Goal: Transaction & Acquisition: Purchase product/service

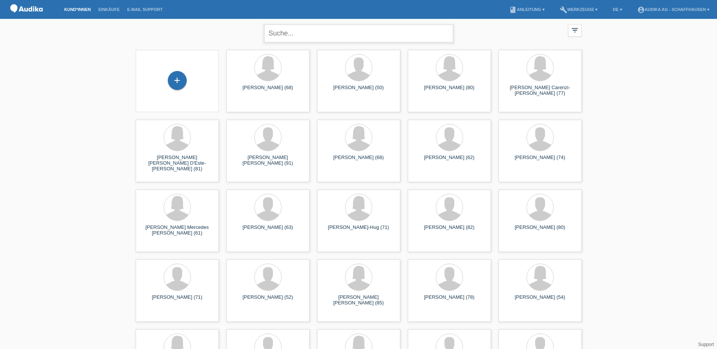
click at [288, 36] on input "text" at bounding box center [358, 34] width 189 height 18
type input "stupan"
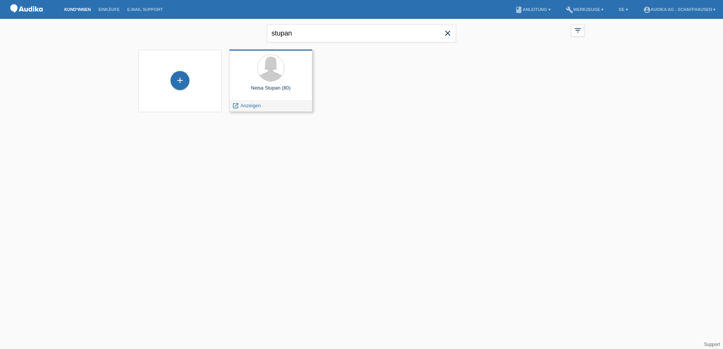
click at [291, 75] on div at bounding box center [270, 68] width 71 height 28
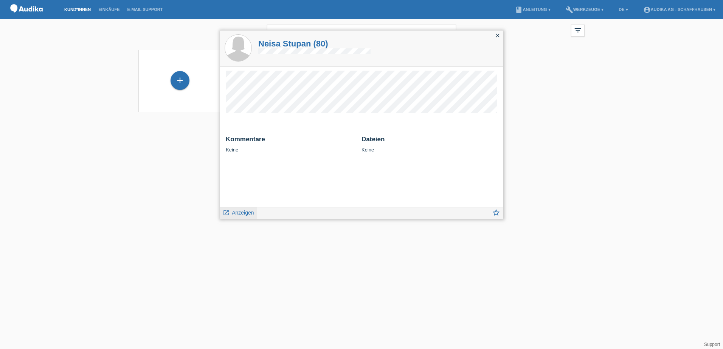
click at [233, 215] on span "Anzeigen" at bounding box center [243, 213] width 22 height 6
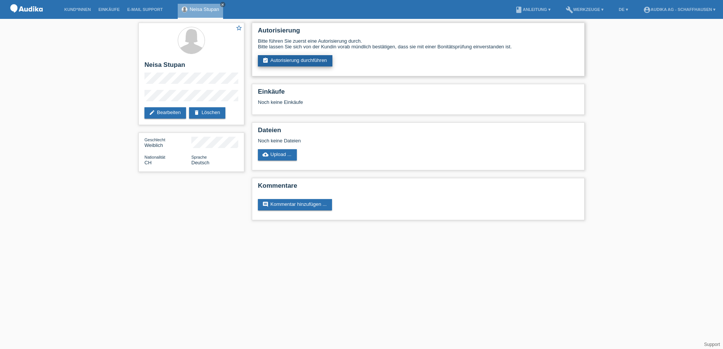
click at [300, 59] on link "assignment_turned_in Autorisierung durchführen" at bounding box center [295, 60] width 74 height 11
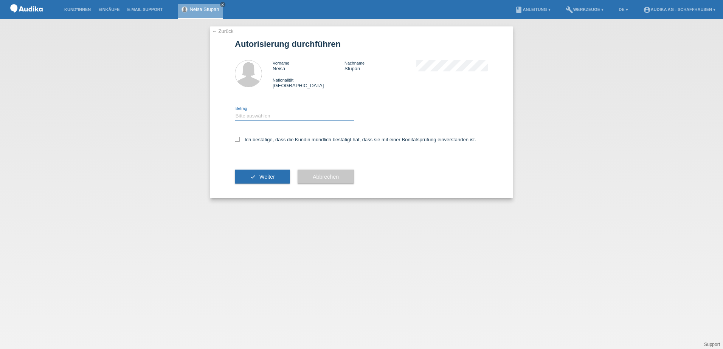
click at [271, 113] on select "Bitte auswählen CHF 1.00 - CHF 499.00 CHF 500.00 - CHF 1'999.00 CHF 2'000.00 - …" at bounding box center [294, 115] width 119 height 9
select select "3"
click at [235, 111] on select "Bitte auswählen CHF 1.00 - CHF 499.00 CHF 500.00 - CHF 1'999.00 CHF 2'000.00 - …" at bounding box center [294, 115] width 119 height 9
click at [257, 138] on label "Ich bestätige, dass die Kundin mündlich bestätigt hat, dass sie mit einer Bonit…" at bounding box center [355, 140] width 241 height 6
click at [240, 138] on input "Ich bestätige, dass die Kundin mündlich bestätigt hat, dass sie mit einer Bonit…" at bounding box center [237, 139] width 5 height 5
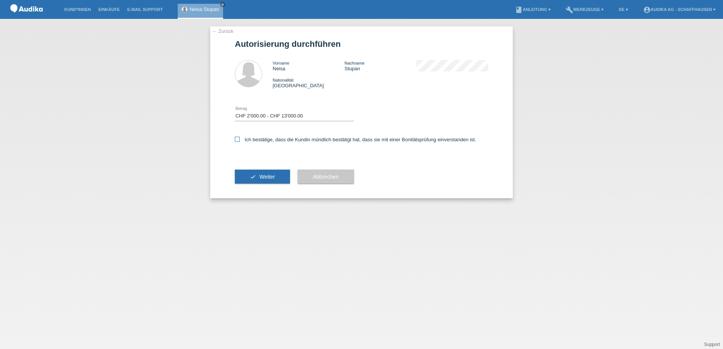
checkbox input "true"
click at [274, 177] on span "Weiter" at bounding box center [266, 177] width 15 height 6
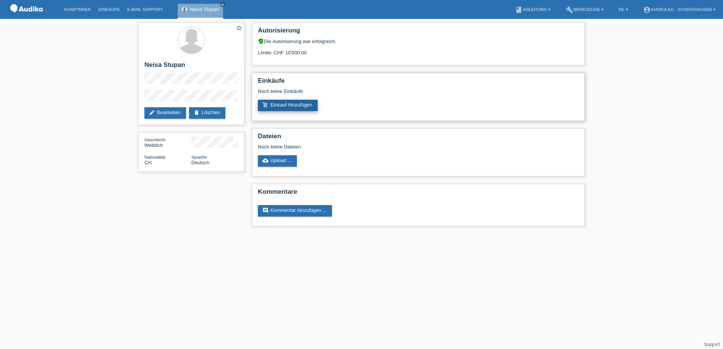
click at [288, 107] on link "add_shopping_cart Einkauf hinzufügen" at bounding box center [288, 105] width 60 height 11
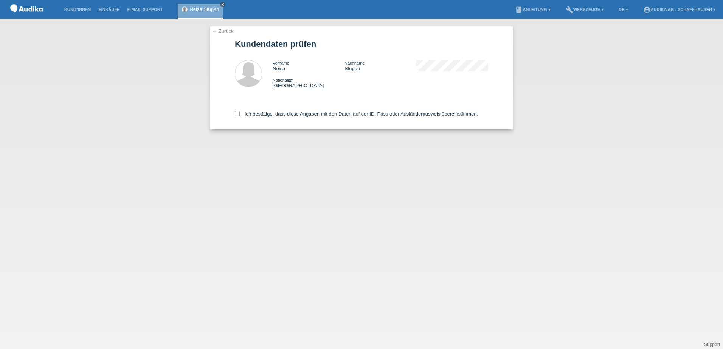
click at [264, 111] on div "Ich bestätige, dass diese Angaben mit den Daten auf der ID, Pass oder Ausländer…" at bounding box center [361, 112] width 253 height 33
click at [237, 113] on icon at bounding box center [237, 113] width 5 height 5
click at [237, 113] on input "Ich bestätige, dass diese Angaben mit den Daten auf der ID, Pass oder Ausländer…" at bounding box center [237, 113] width 5 height 5
checkbox input "true"
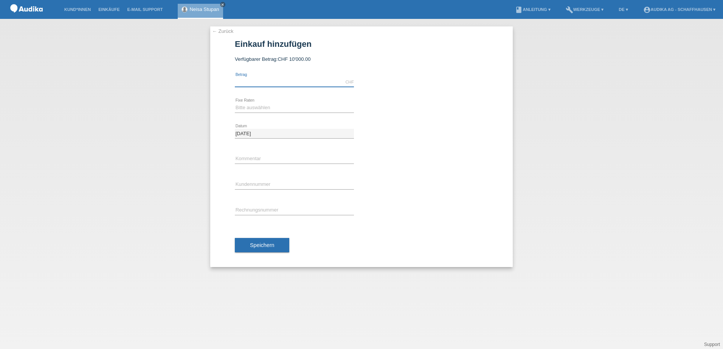
click at [272, 84] on input "text" at bounding box center [294, 81] width 119 height 9
type input "3711.50"
click at [296, 115] on div "Bitte auswählen 12 Raten 24 Raten error Fixe Raten" at bounding box center [294, 108] width 119 height 26
click at [292, 108] on select "Bitte auswählen 12 Raten 24 Raten" at bounding box center [294, 107] width 119 height 9
click at [240, 111] on select "Bitte auswählen 12 Raten 24 Raten" at bounding box center [294, 107] width 119 height 9
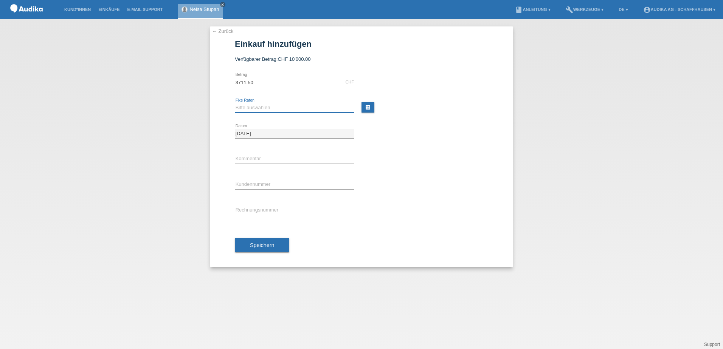
select select "177"
click at [235, 103] on select "Bitte auswählen 12 Raten 24 Raten" at bounding box center [294, 107] width 119 height 9
click at [272, 132] on input "19.08.2025" at bounding box center [294, 133] width 119 height 9
click at [267, 160] on input "text" at bounding box center [294, 159] width 119 height 9
click at [266, 180] on div "error Kundennummer" at bounding box center [294, 185] width 119 height 26
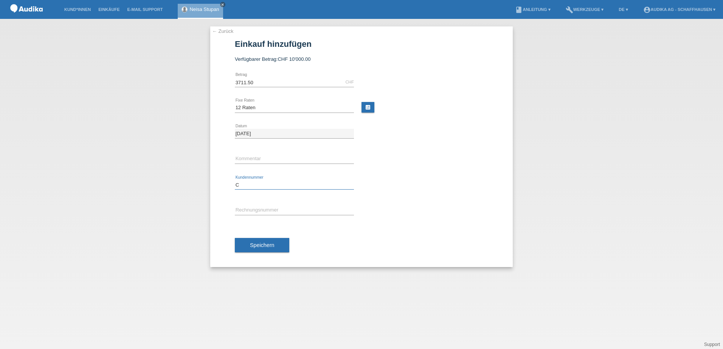
click at [267, 187] on input "C" at bounding box center [294, 184] width 119 height 9
paste input "1235630"
type input "C12356300"
click at [281, 246] on button "Speichern" at bounding box center [262, 245] width 54 height 14
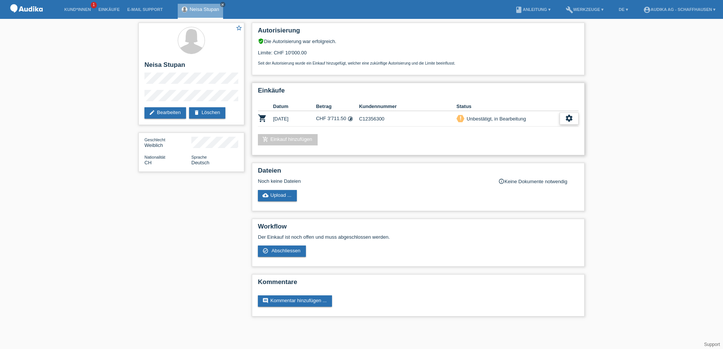
click at [571, 117] on icon "settings" at bounding box center [569, 118] width 8 height 8
click at [525, 153] on div "check_circle_outline Abschliessen" at bounding box center [542, 153] width 122 height 11
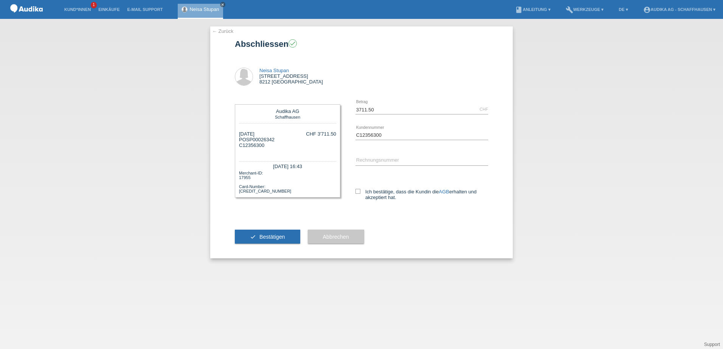
drag, startPoint x: 279, startPoint y: 138, endPoint x: 246, endPoint y: 139, distance: 32.9
click at [246, 139] on div "19.08.2025 POSP00026342 C12356300 CHF 3'711.50" at bounding box center [287, 142] width 97 height 23
copy div "SP00026342"
click at [385, 160] on input "SOI" at bounding box center [421, 160] width 133 height 9
paste input "000346"
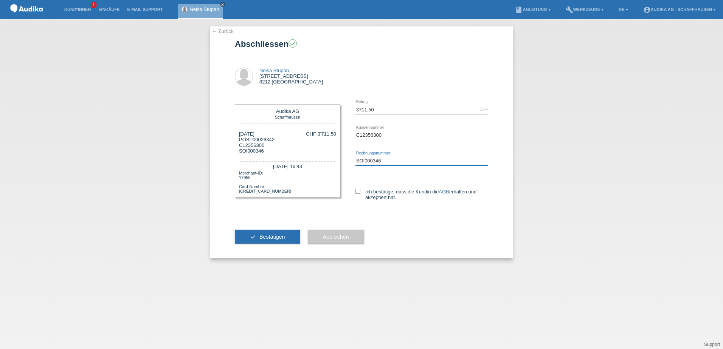
click at [395, 156] on input "SOI000346" at bounding box center [421, 160] width 133 height 9
drag, startPoint x: 390, startPoint y: 153, endPoint x: 388, endPoint y: 160, distance: 7.1
click at [386, 160] on div "SOI000346 error Rechnungsnummer" at bounding box center [421, 161] width 133 height 26
drag, startPoint x: 389, startPoint y: 163, endPoint x: 367, endPoint y: 163, distance: 22.7
click at [365, 163] on input "SOI000346" at bounding box center [421, 160] width 133 height 9
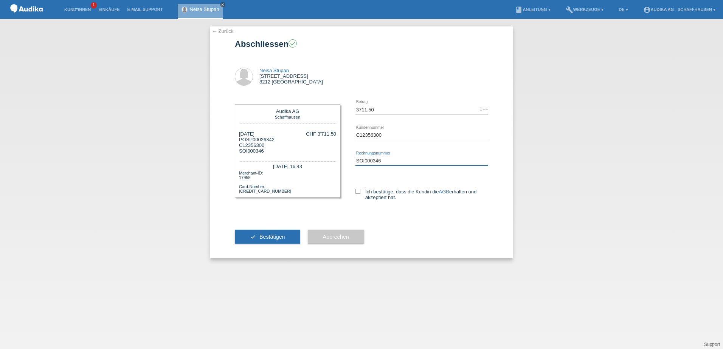
paste input "539"
type input "SOI000346539"
click at [357, 191] on icon at bounding box center [357, 191] width 5 height 5
click at [357, 191] on input "Ich bestätige, dass die Kundin die AGB erhalten und akzeptiert hat." at bounding box center [357, 191] width 5 height 5
checkbox input "true"
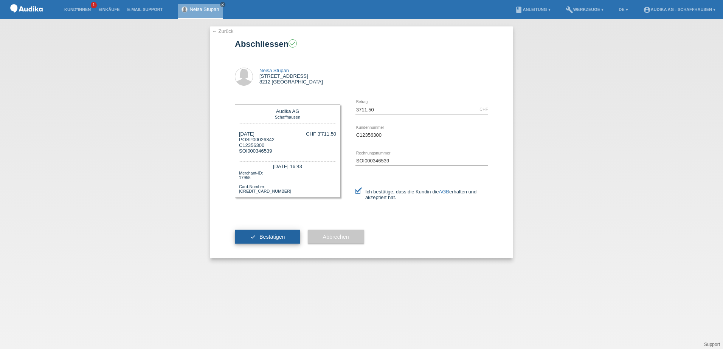
click at [282, 238] on span "Bestätigen" at bounding box center [272, 237] width 26 height 6
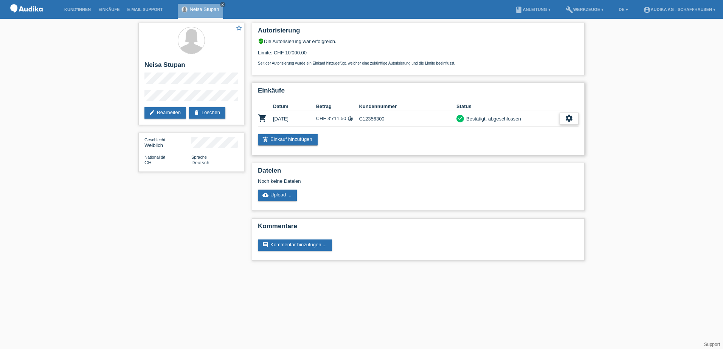
click at [575, 118] on div "settings" at bounding box center [568, 119] width 19 height 12
click at [563, 152] on span "Finanzierungsdetails herunterladen" at bounding box center [527, 153] width 79 height 9
click at [565, 118] on icon "settings" at bounding box center [569, 118] width 8 height 8
click at [342, 158] on div "Autorisierung verified_user Die Autorisierung war erfolgreich. Limite: CHF 10'0…" at bounding box center [418, 143] width 340 height 249
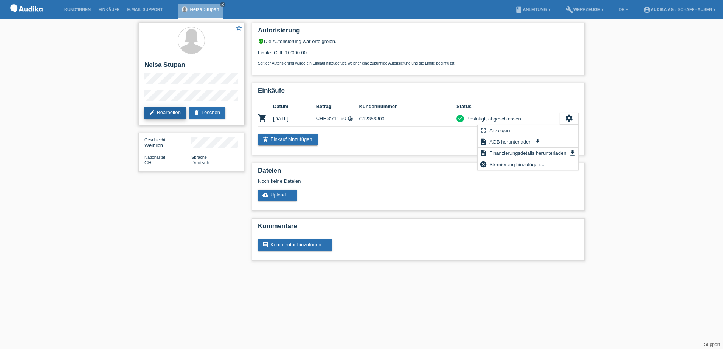
click at [164, 111] on link "edit Bearbeiten" at bounding box center [165, 112] width 42 height 11
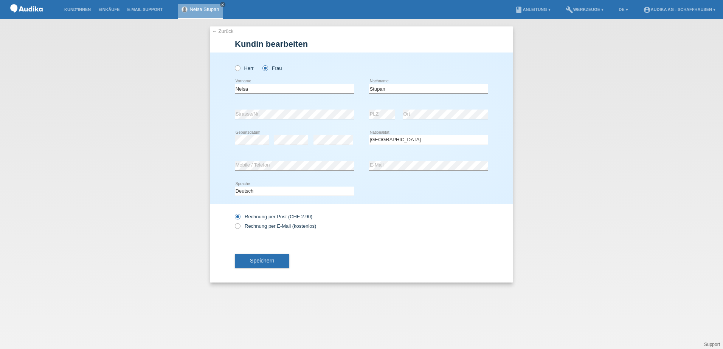
select select "CH"
click at [234, 222] on icon at bounding box center [234, 222] width 0 height 0
click at [238, 226] on input "Rechnung per E-Mail (kostenlos)" at bounding box center [237, 227] width 5 height 9
radio input "true"
click at [280, 261] on button "Speichern" at bounding box center [262, 261] width 54 height 14
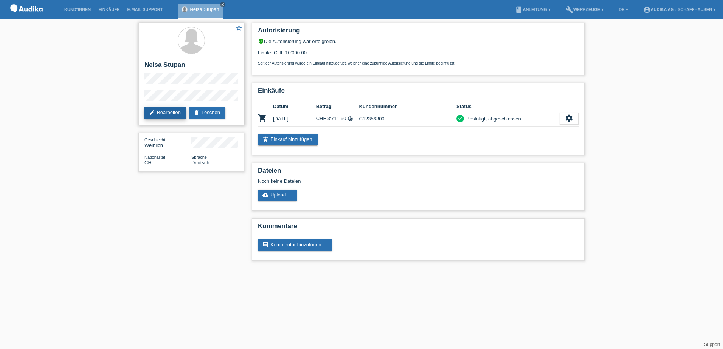
click at [184, 114] on link "edit Bearbeiten" at bounding box center [165, 112] width 42 height 11
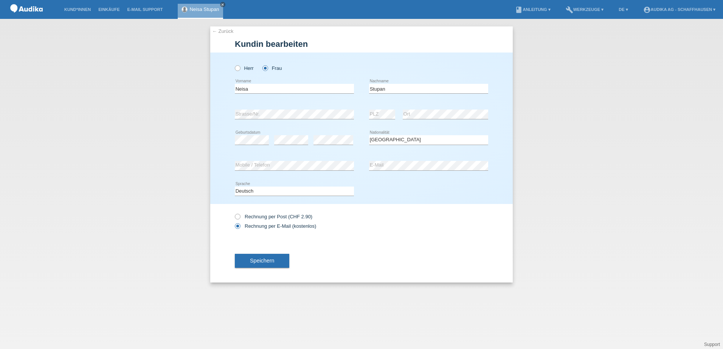
select select "CH"
click at [316, 254] on div "Speichern" at bounding box center [361, 261] width 253 height 44
drag, startPoint x: 222, startPoint y: 33, endPoint x: 225, endPoint y: 35, distance: 3.9
click at [222, 33] on link "← Zurück" at bounding box center [222, 31] width 21 height 6
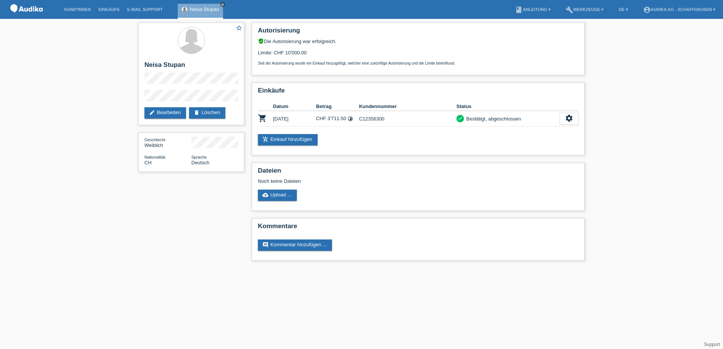
click at [69, 212] on div "star_border [PERSON_NAME] edit Bearbeiten delete Löschen Geschlecht Weiblich Na…" at bounding box center [361, 143] width 723 height 249
click at [158, 112] on link "edit Bearbeiten" at bounding box center [165, 112] width 42 height 11
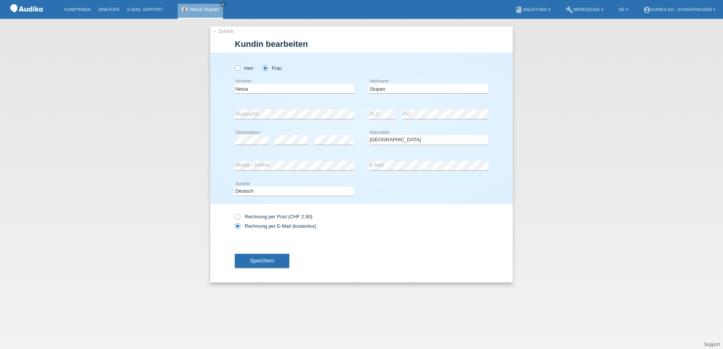
select select "CH"
click at [126, 243] on div "← Zurück Kundin bearbeiten Herr Frau Neisa error Vorname Stupan" at bounding box center [361, 184] width 723 height 330
click at [281, 257] on button "Speichern" at bounding box center [262, 261] width 54 height 14
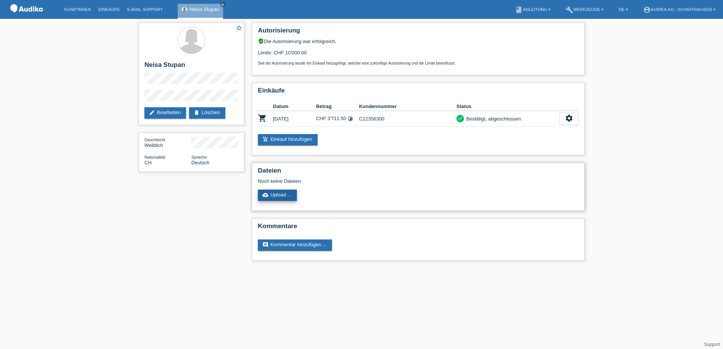
click at [284, 199] on link "cloud_upload Upload ..." at bounding box center [277, 195] width 39 height 11
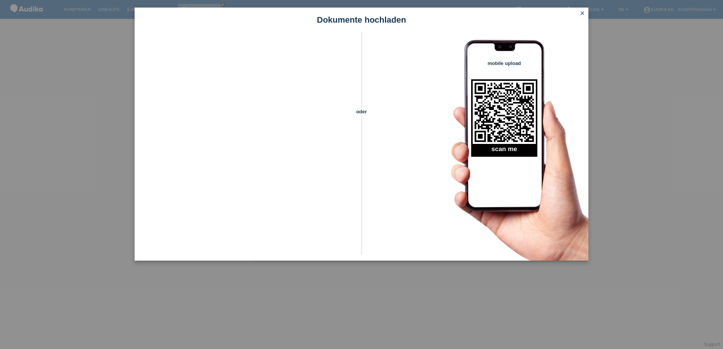
click at [581, 14] on icon "close" at bounding box center [582, 13] width 6 height 6
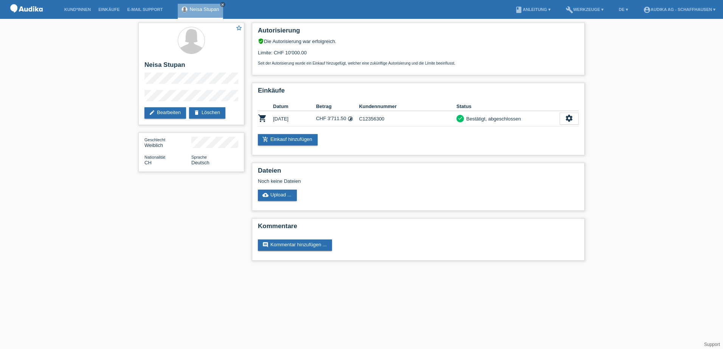
click at [328, 247] on link "comment Kommentar hinzufügen ..." at bounding box center [295, 245] width 74 height 11
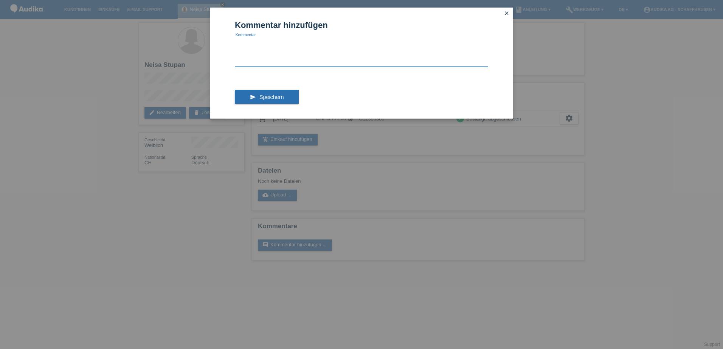
click at [269, 55] on textarea at bounding box center [361, 52] width 253 height 29
type textarea "wüscht Rechnung per E-Mail!"
click at [278, 93] on button "send Speichern" at bounding box center [267, 97] width 64 height 14
